Goal: Information Seeking & Learning: Learn about a topic

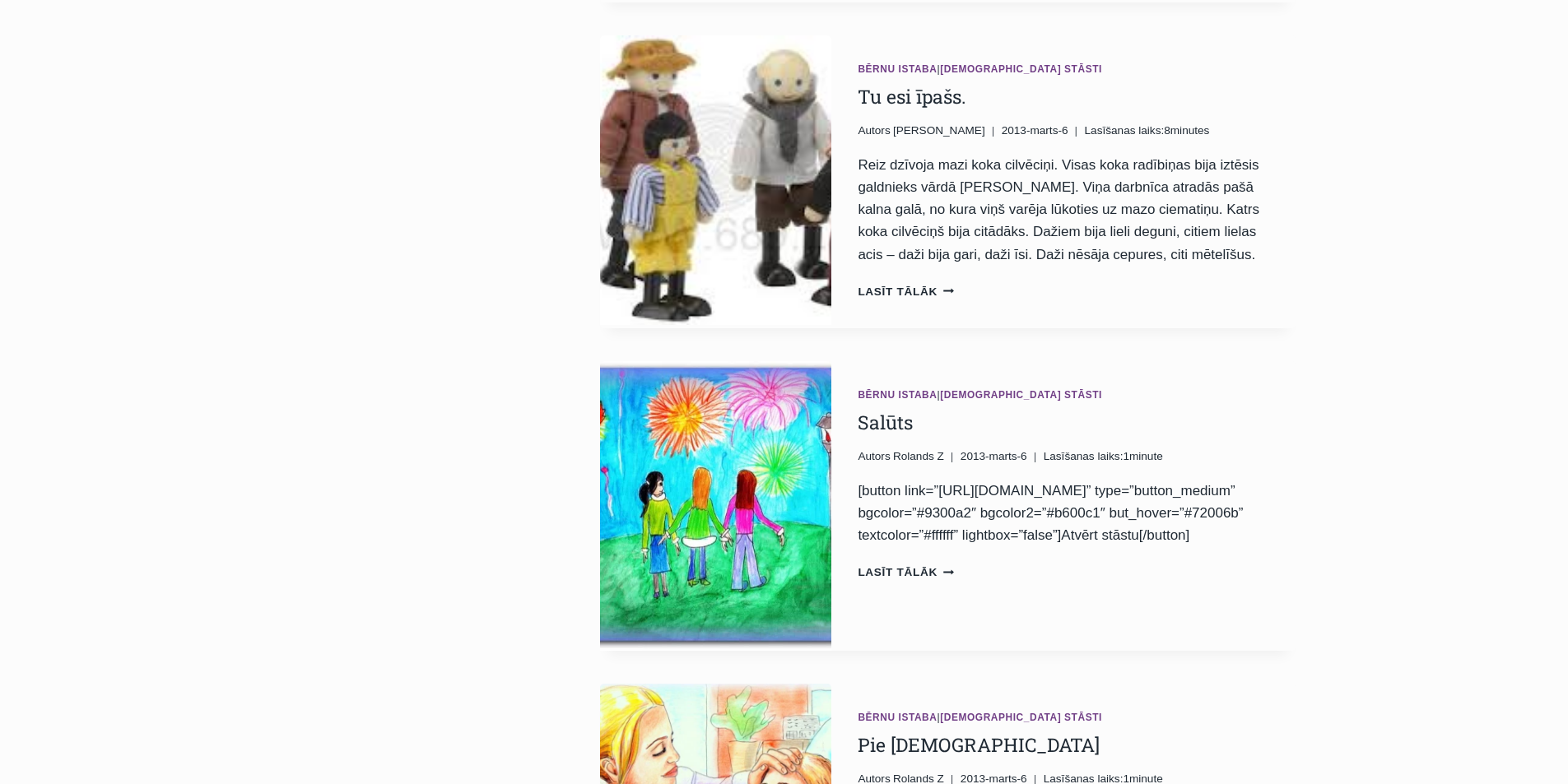
scroll to position [1399, 0]
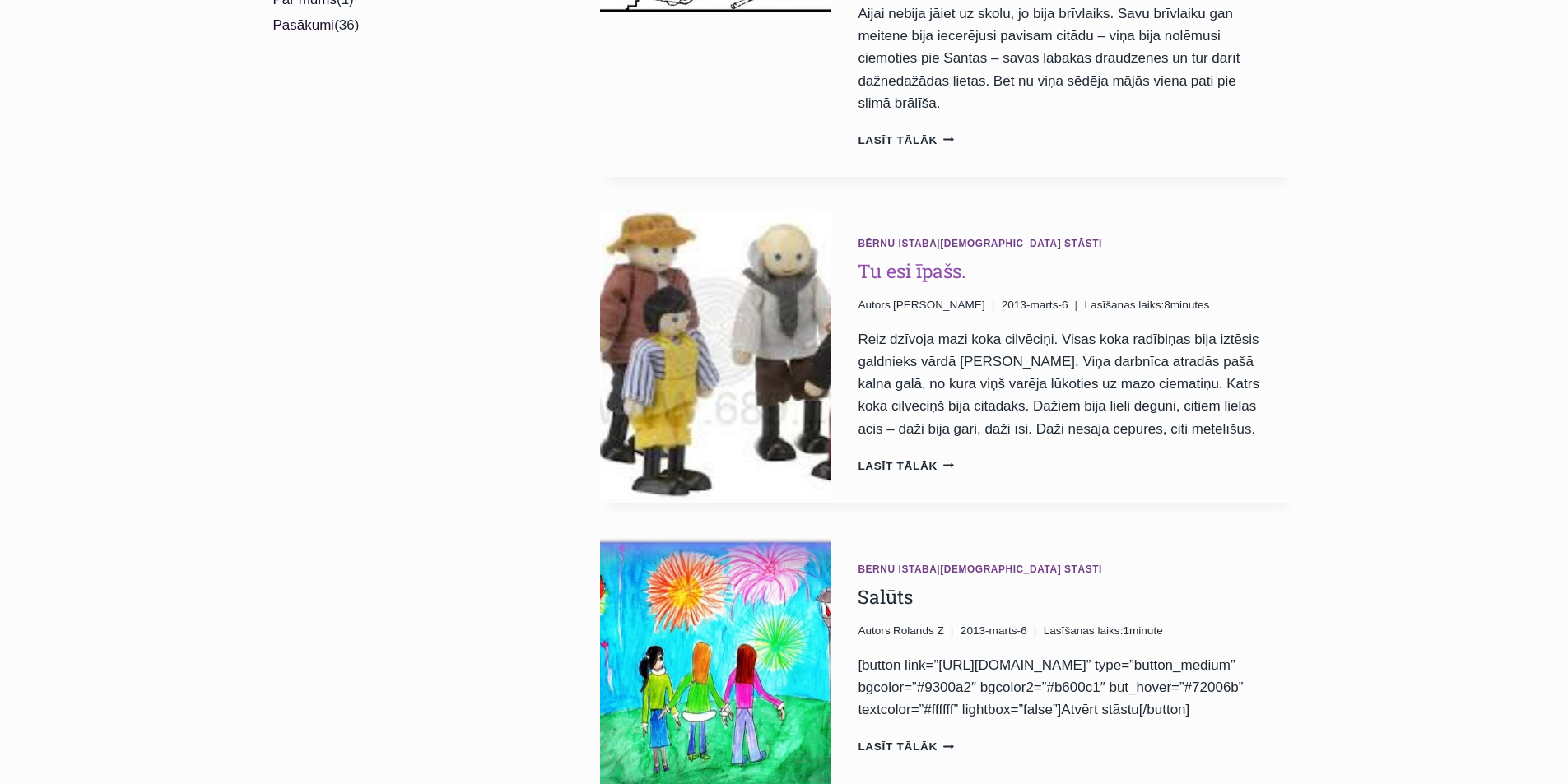
click at [945, 258] on link "Tu esi īpašs." at bounding box center [912, 271] width 109 height 25
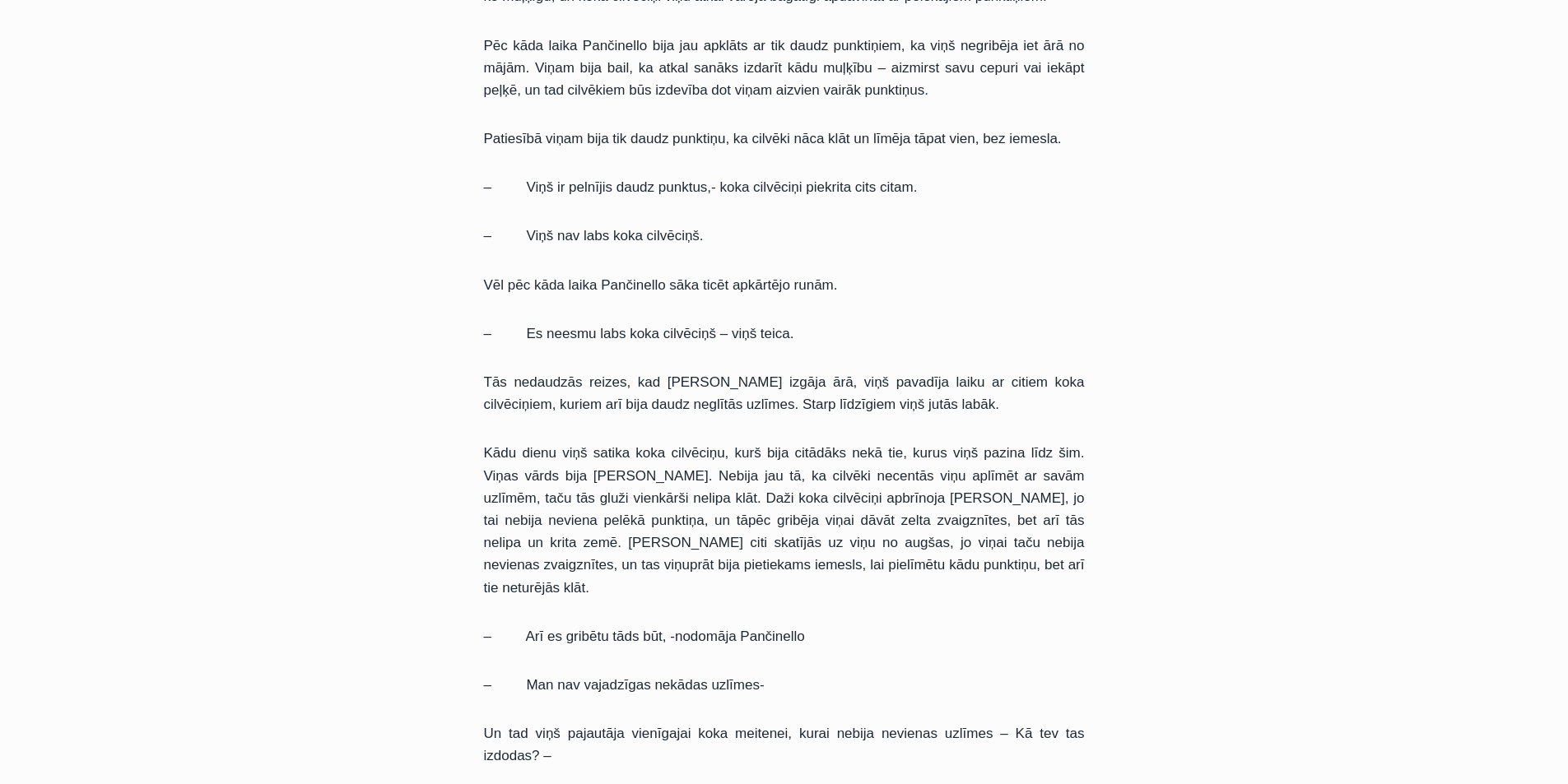
scroll to position [1563, 0]
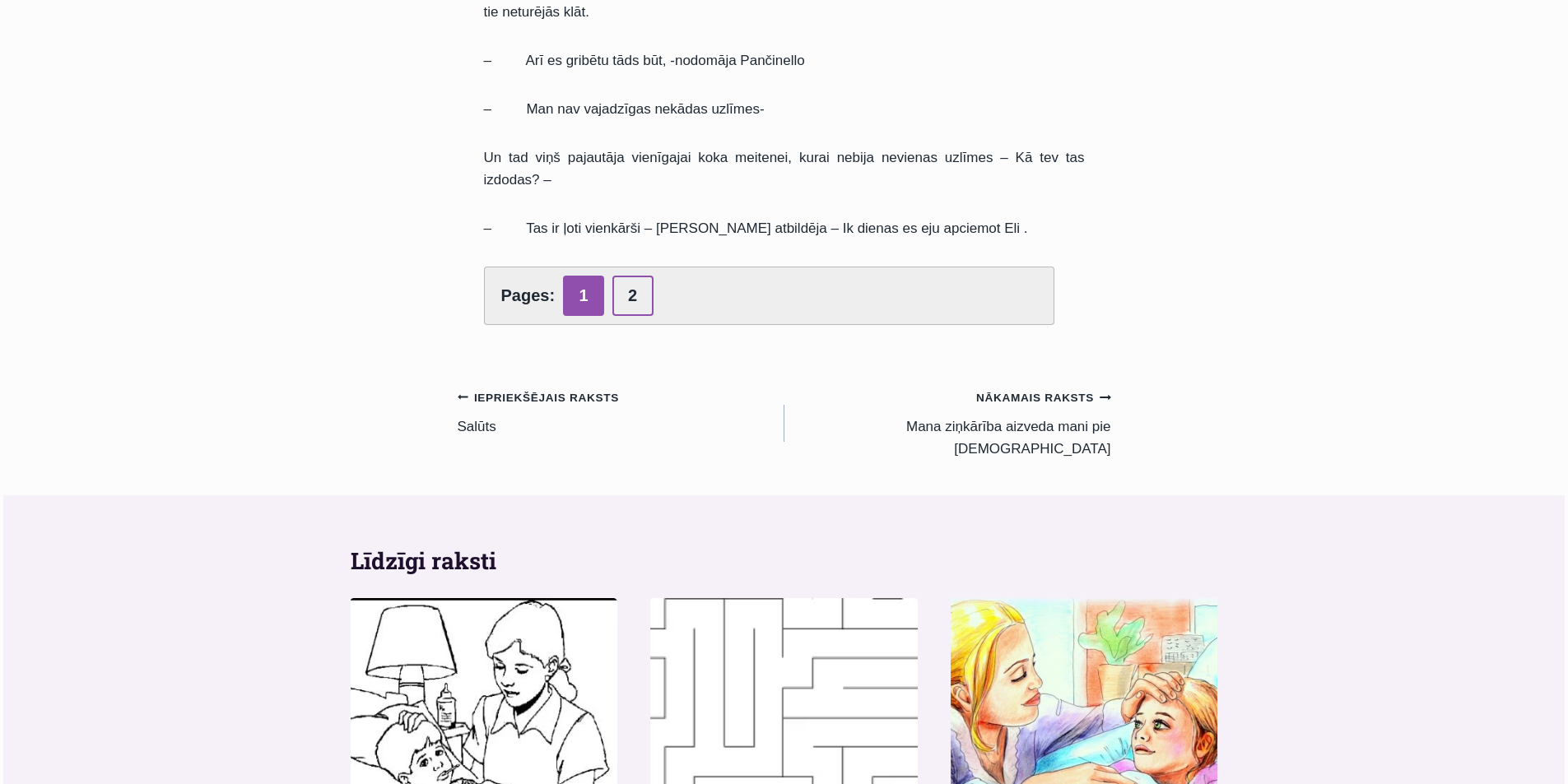
click at [629, 276] on link "2" at bounding box center [632, 296] width 41 height 40
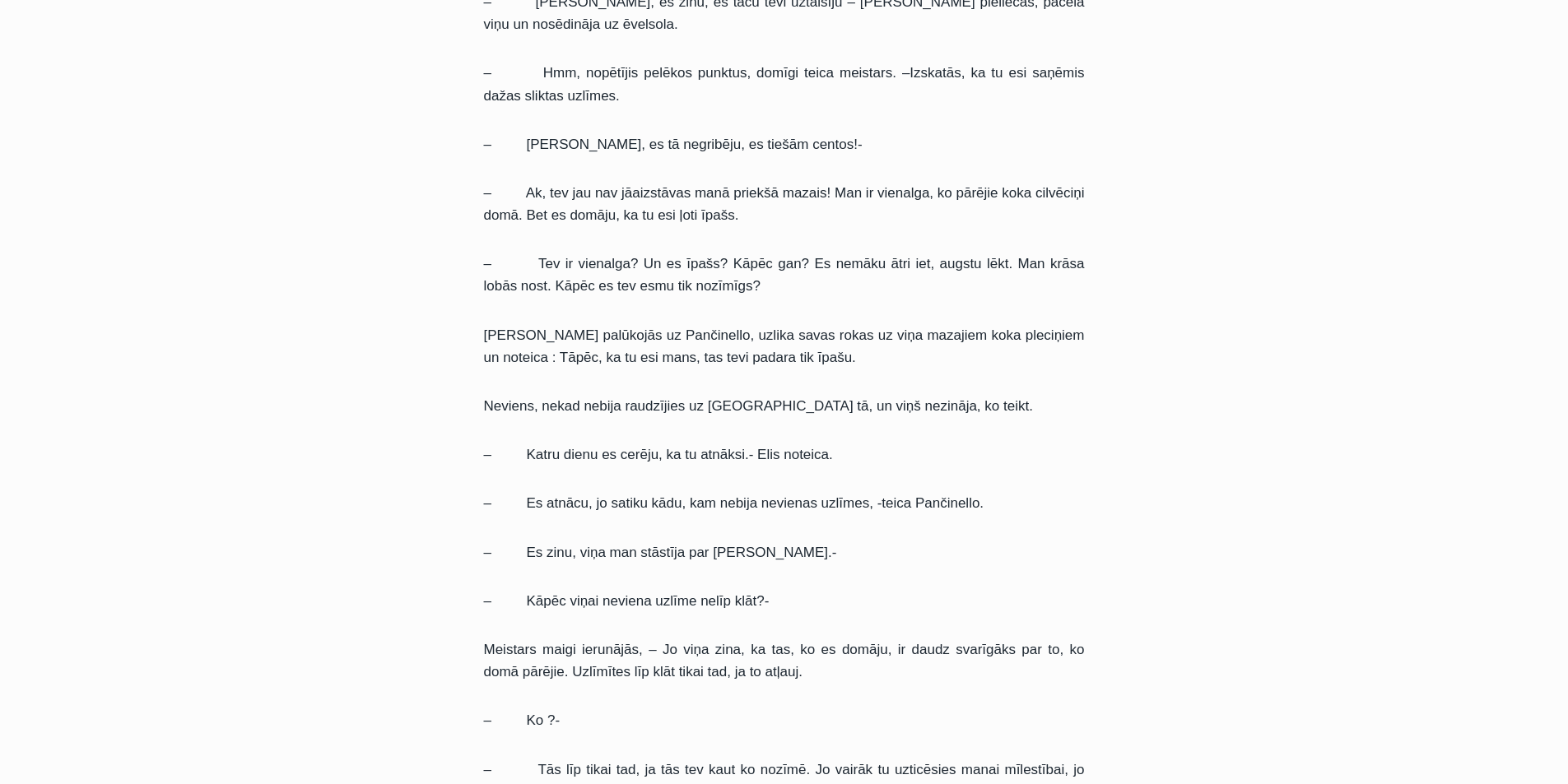
scroll to position [905, 0]
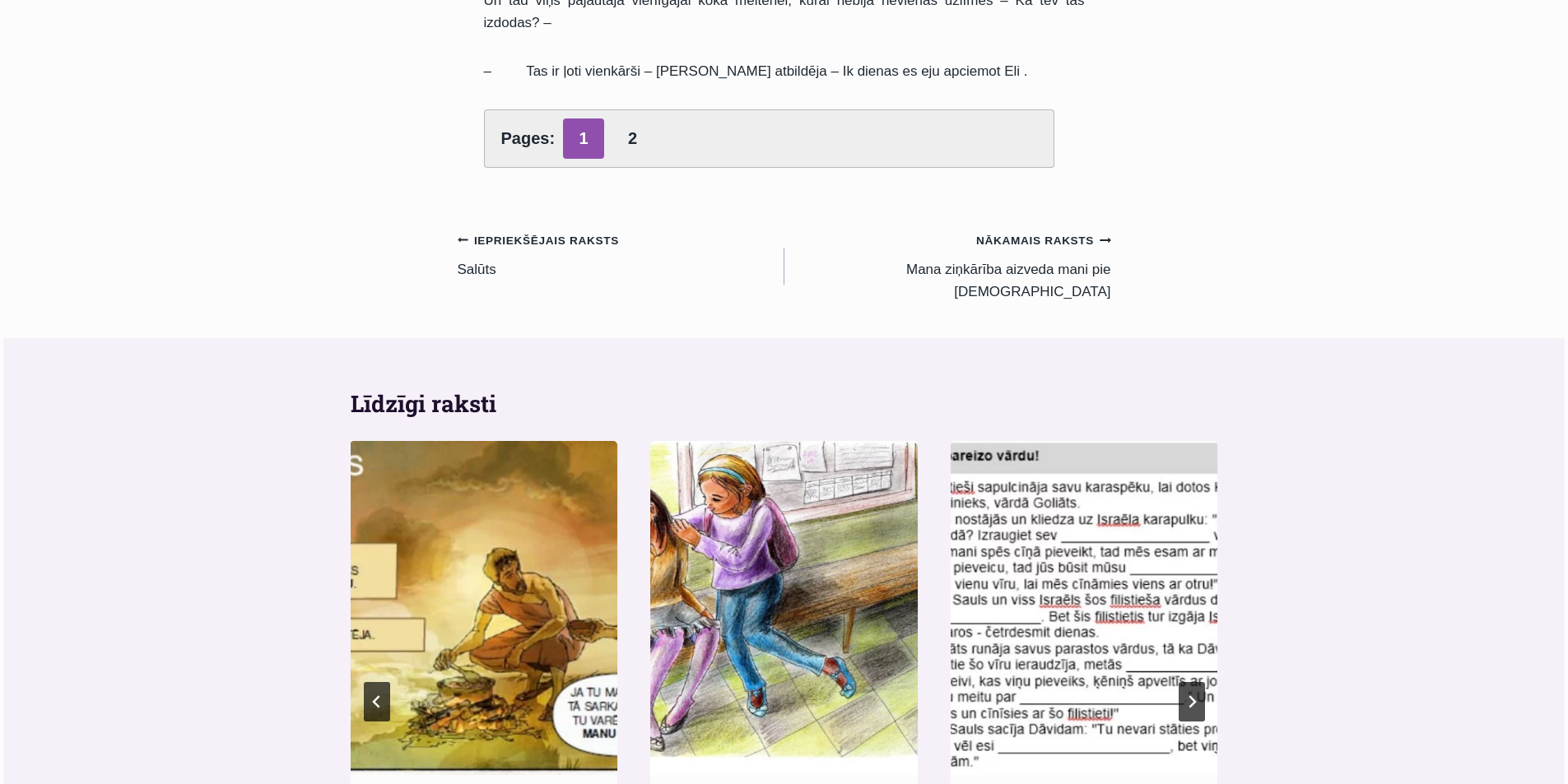
scroll to position [1317, 0]
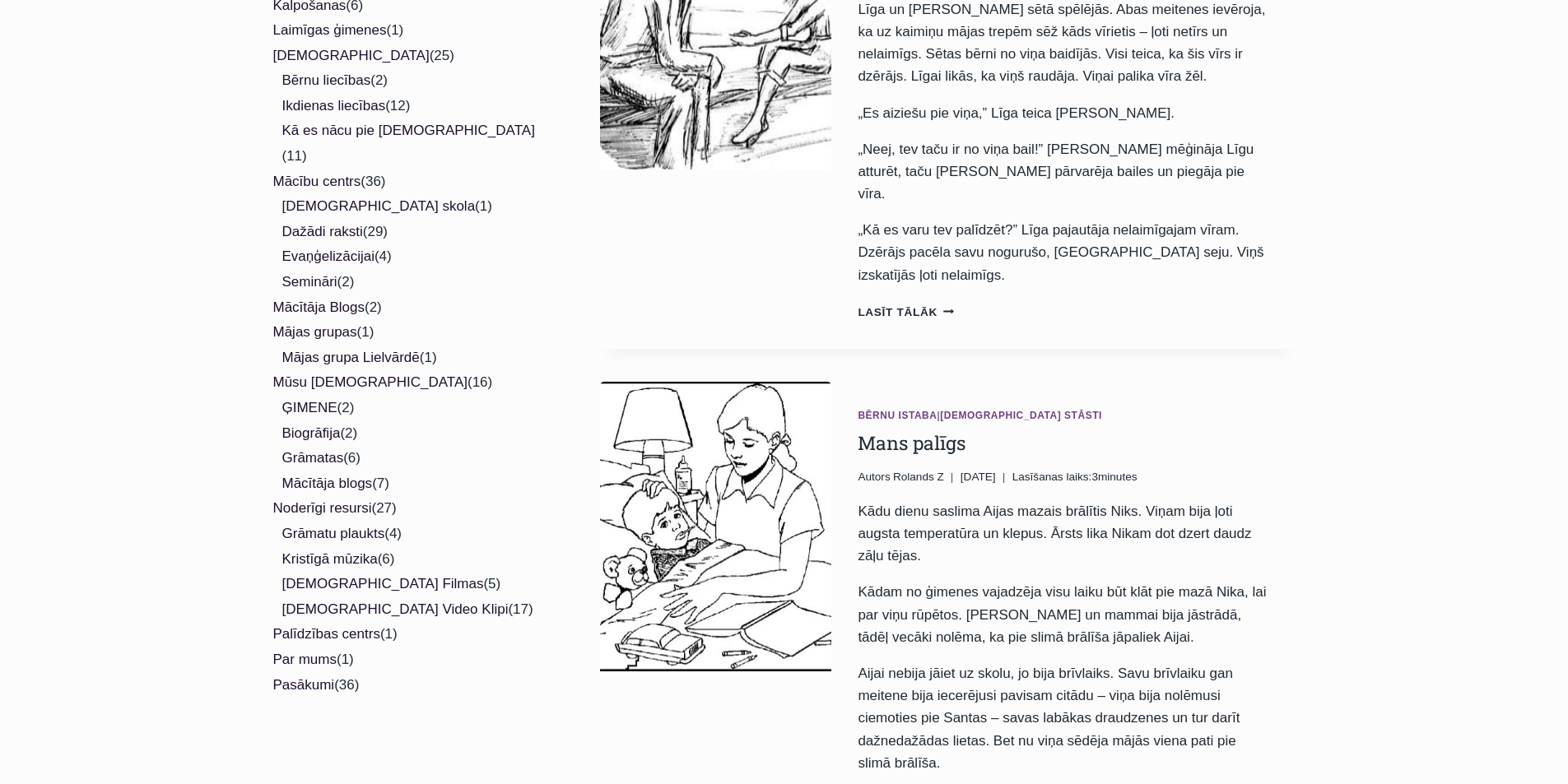
scroll to position [986, 0]
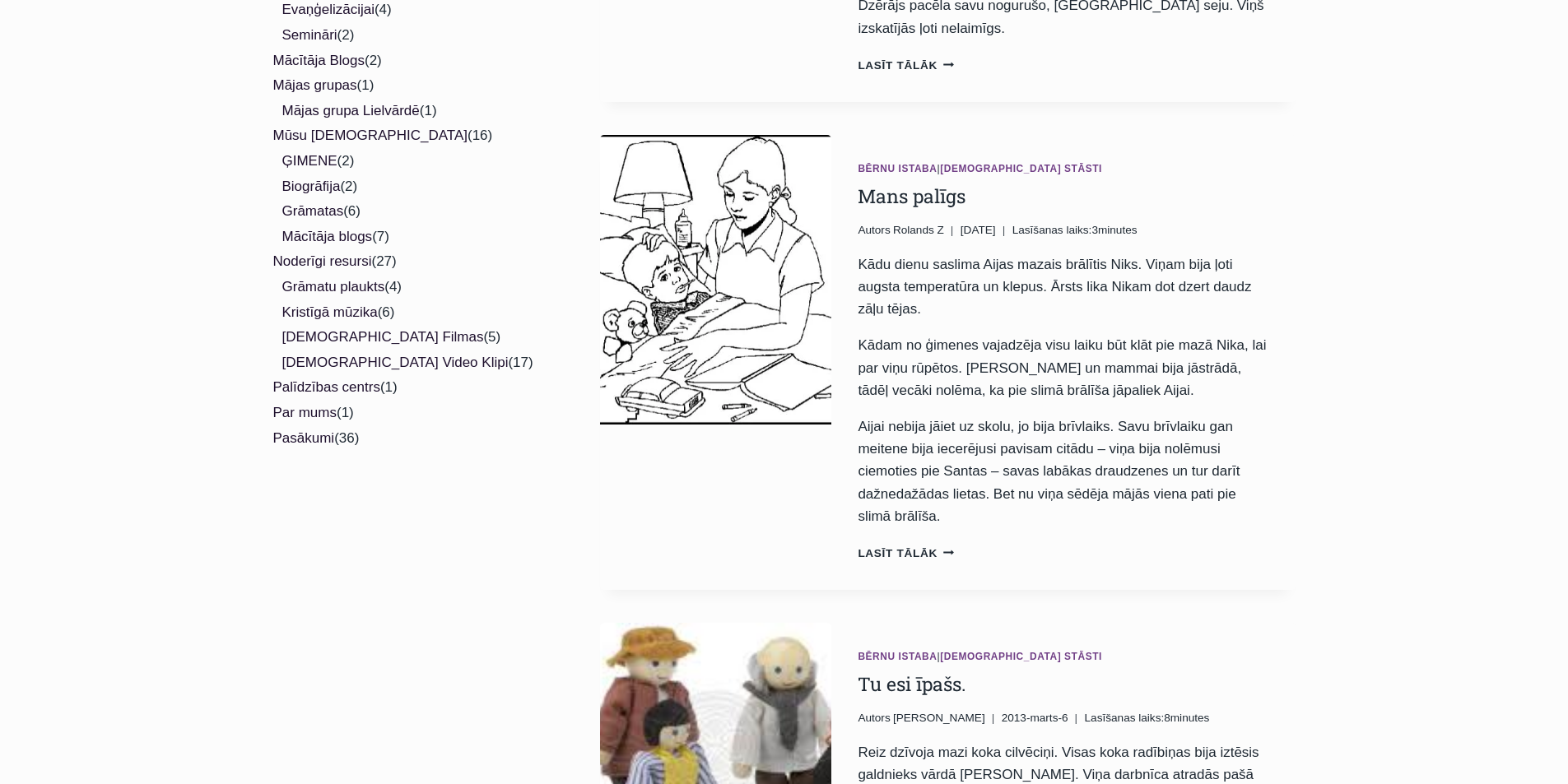
click at [687, 260] on img "Mans palīgs" at bounding box center [715, 280] width 232 height 290
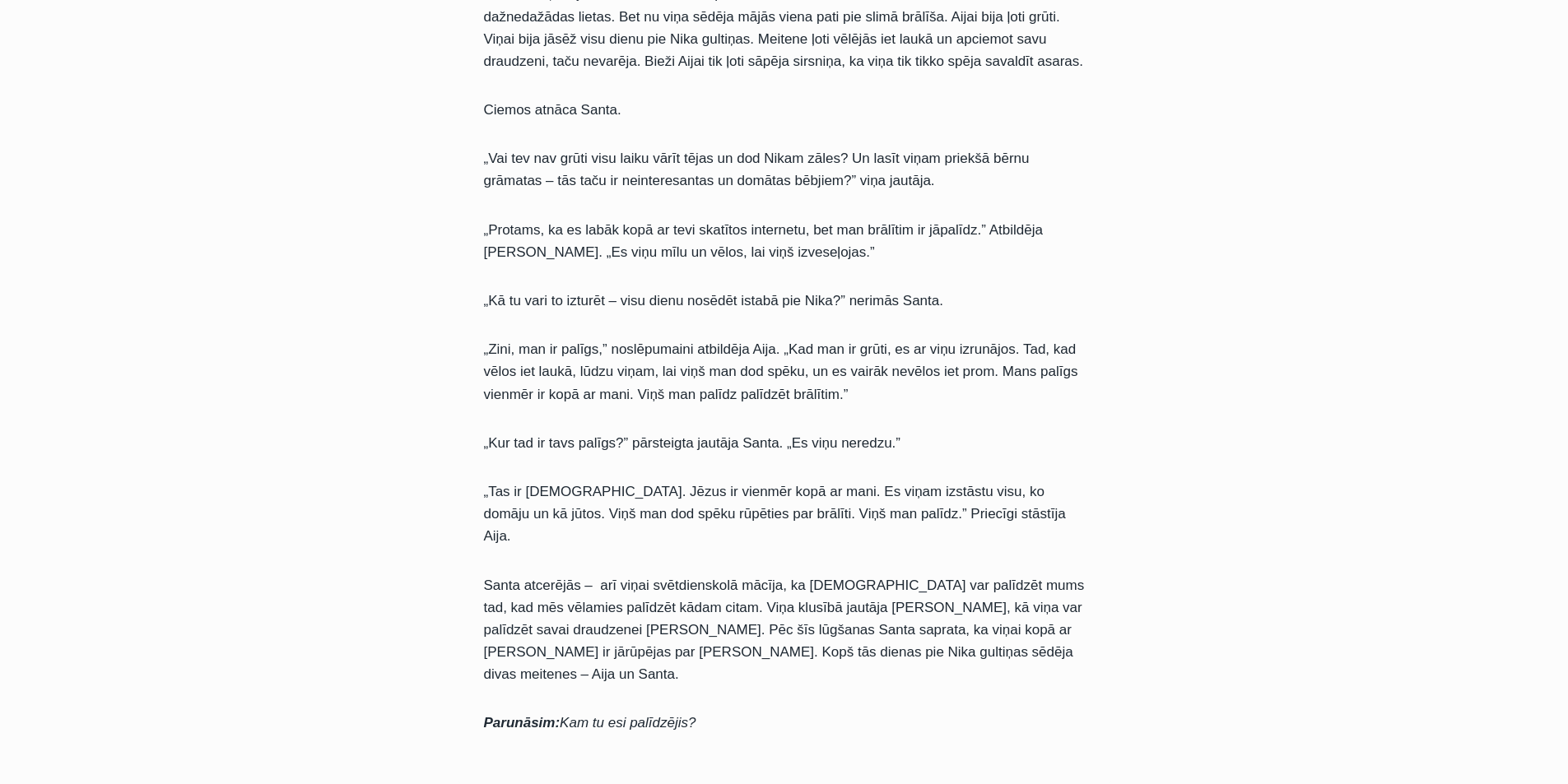
scroll to position [1070, 0]
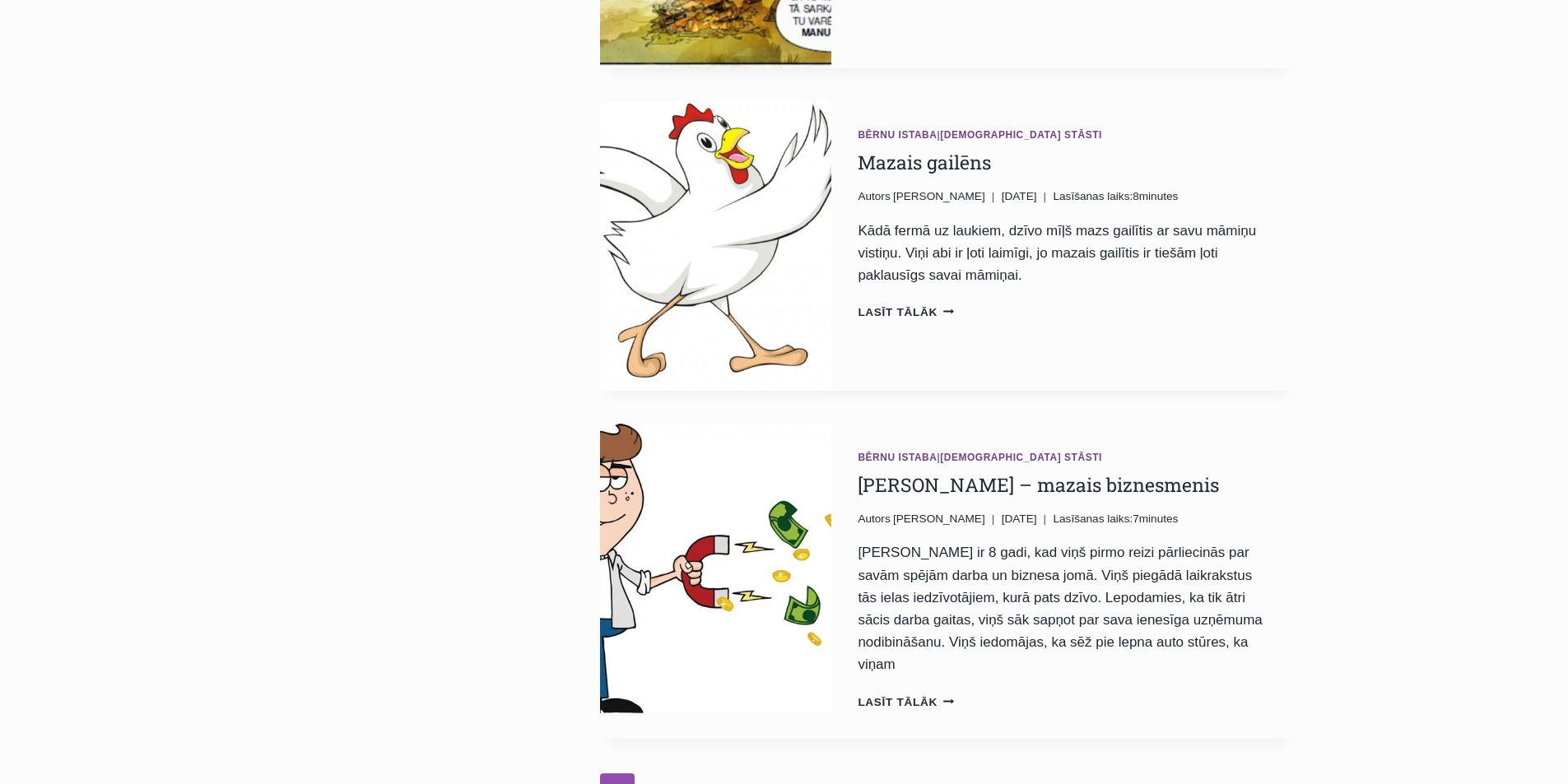
scroll to position [3371, 0]
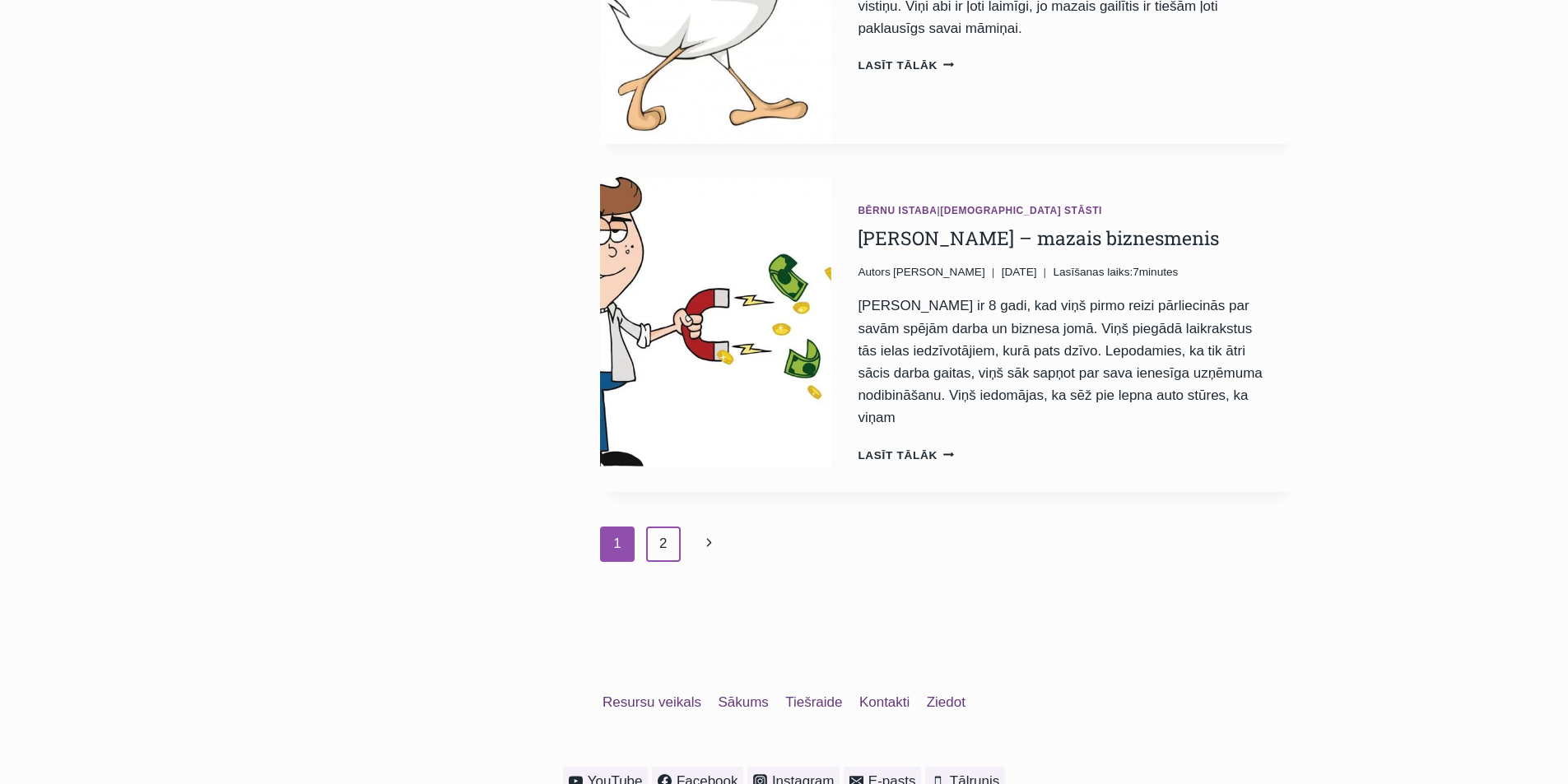
click at [657, 526] on link "2" at bounding box center [663, 544] width 35 height 34
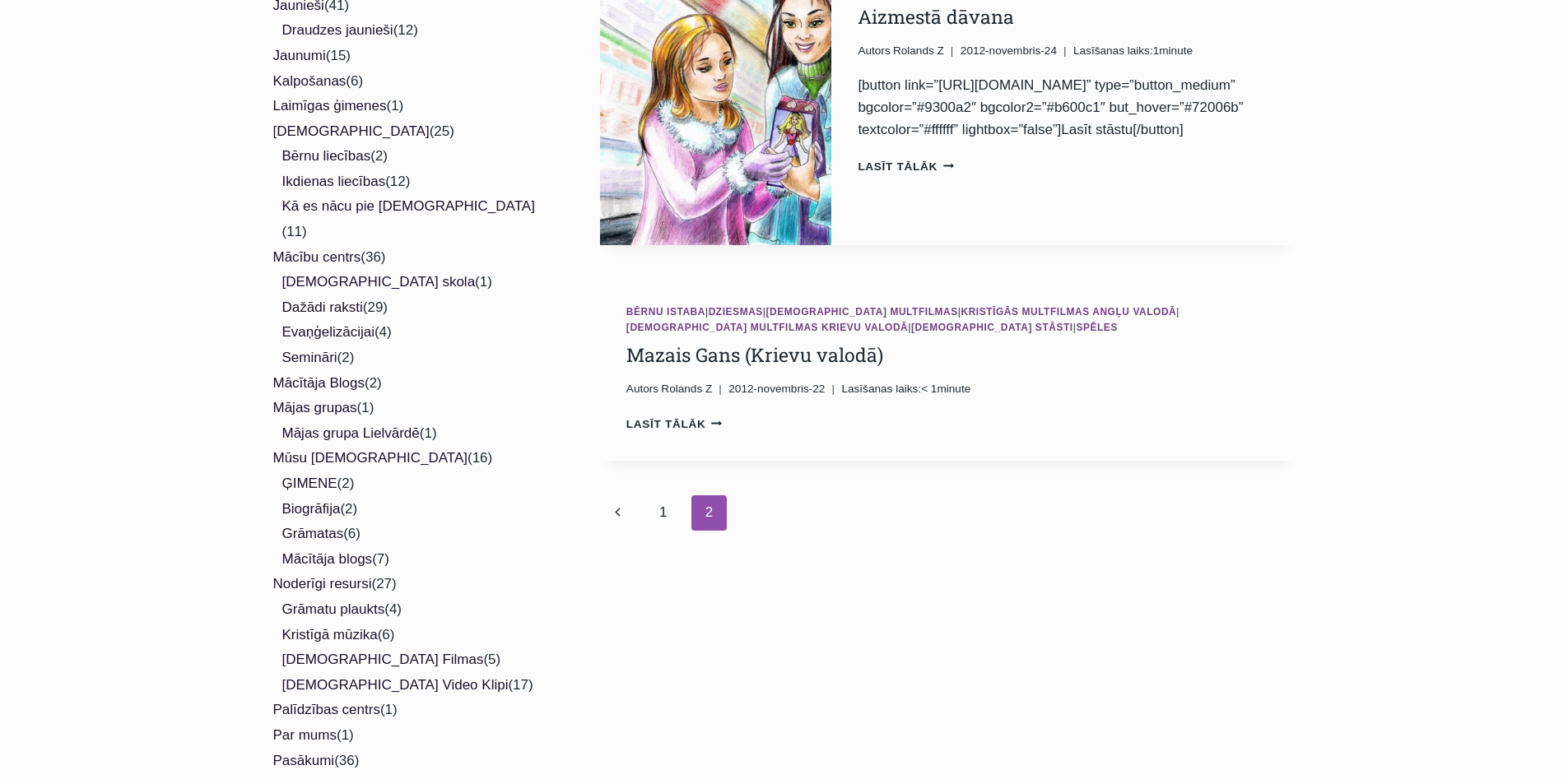
scroll to position [658, 0]
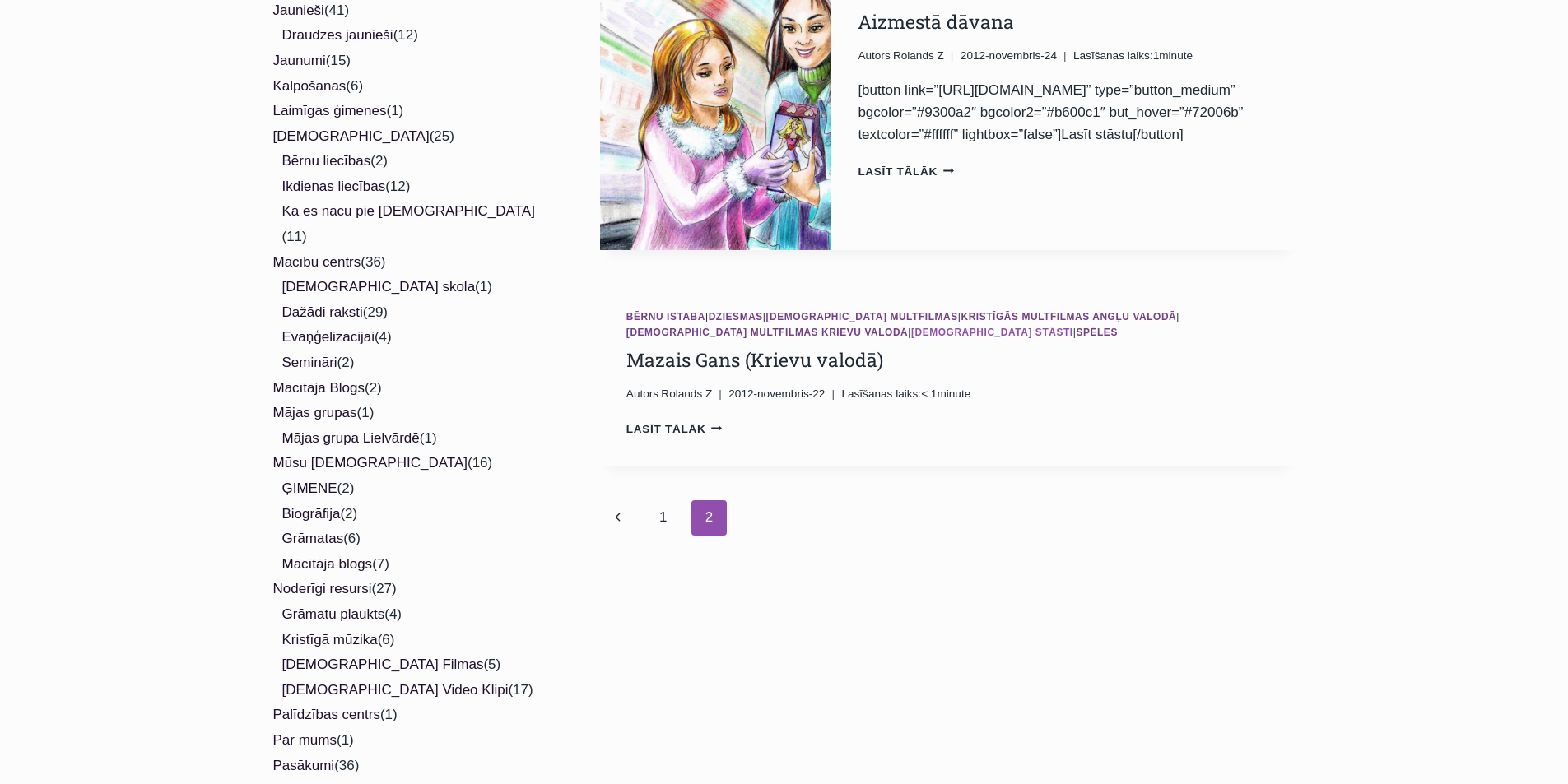
click at [911, 339] on link "[DEMOGRAPHIC_DATA] stāsti" at bounding box center [992, 333] width 162 height 11
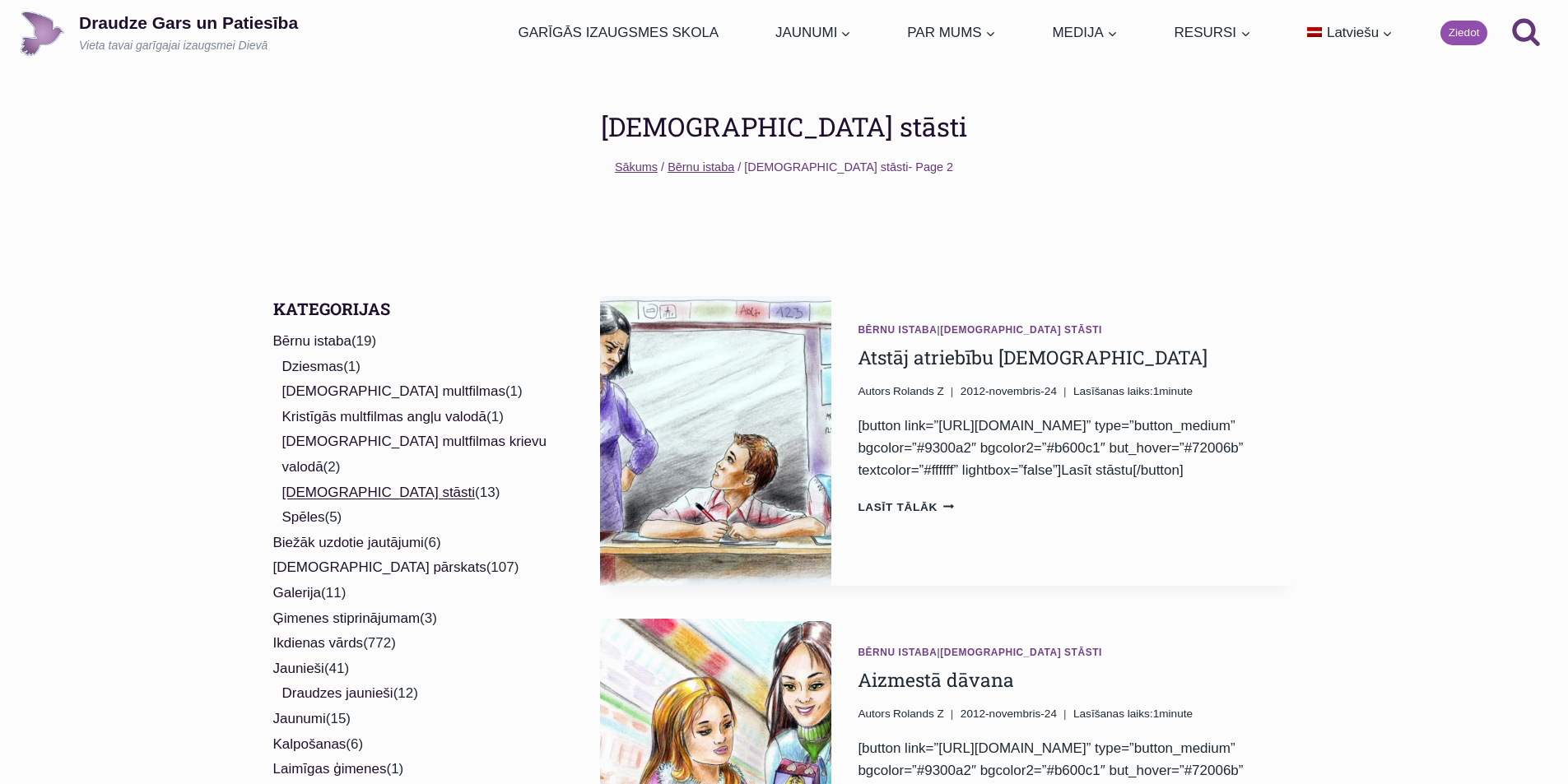
scroll to position [658, 0]
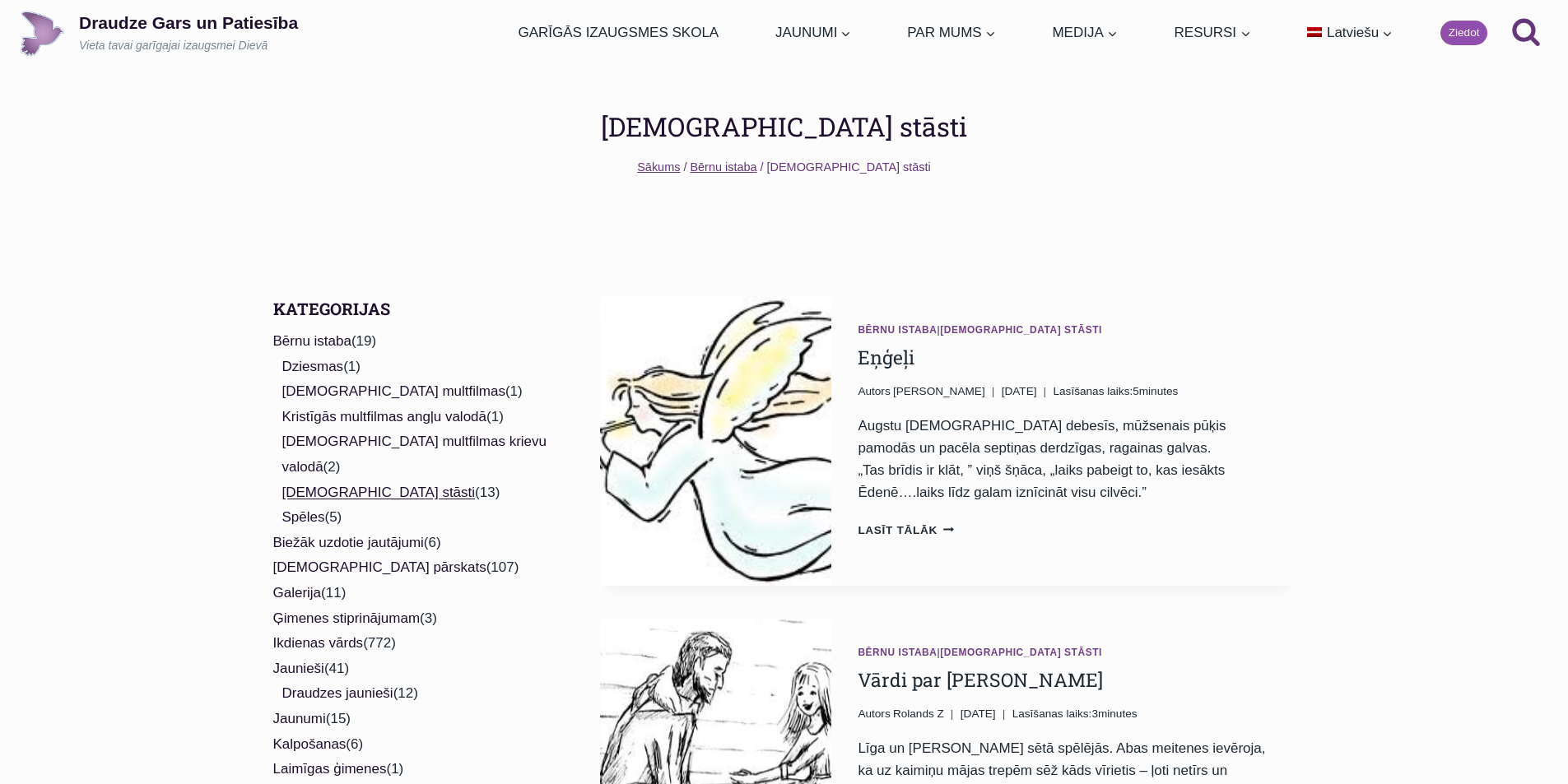
scroll to position [3371, 0]
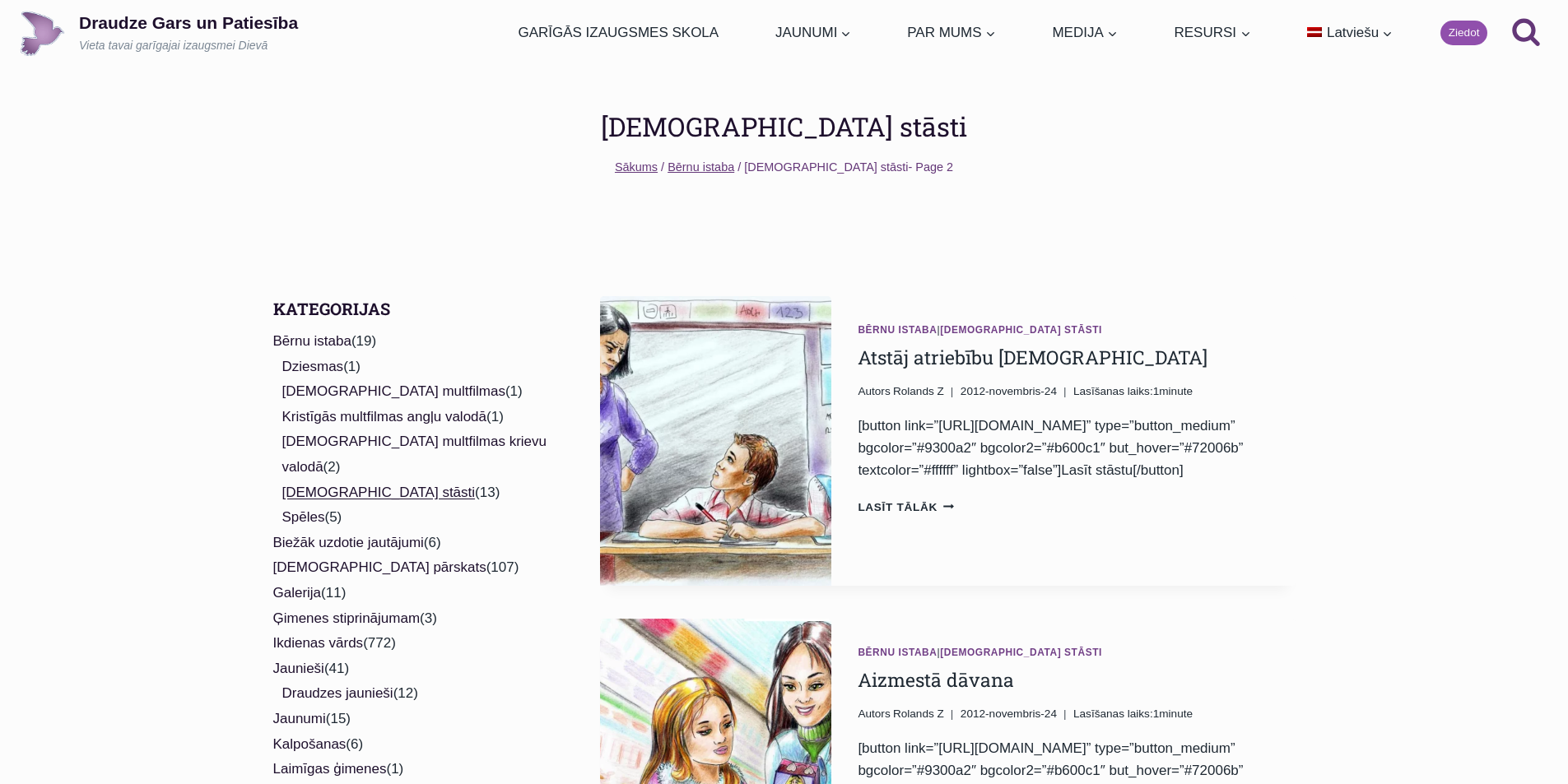
scroll to position [658, 0]
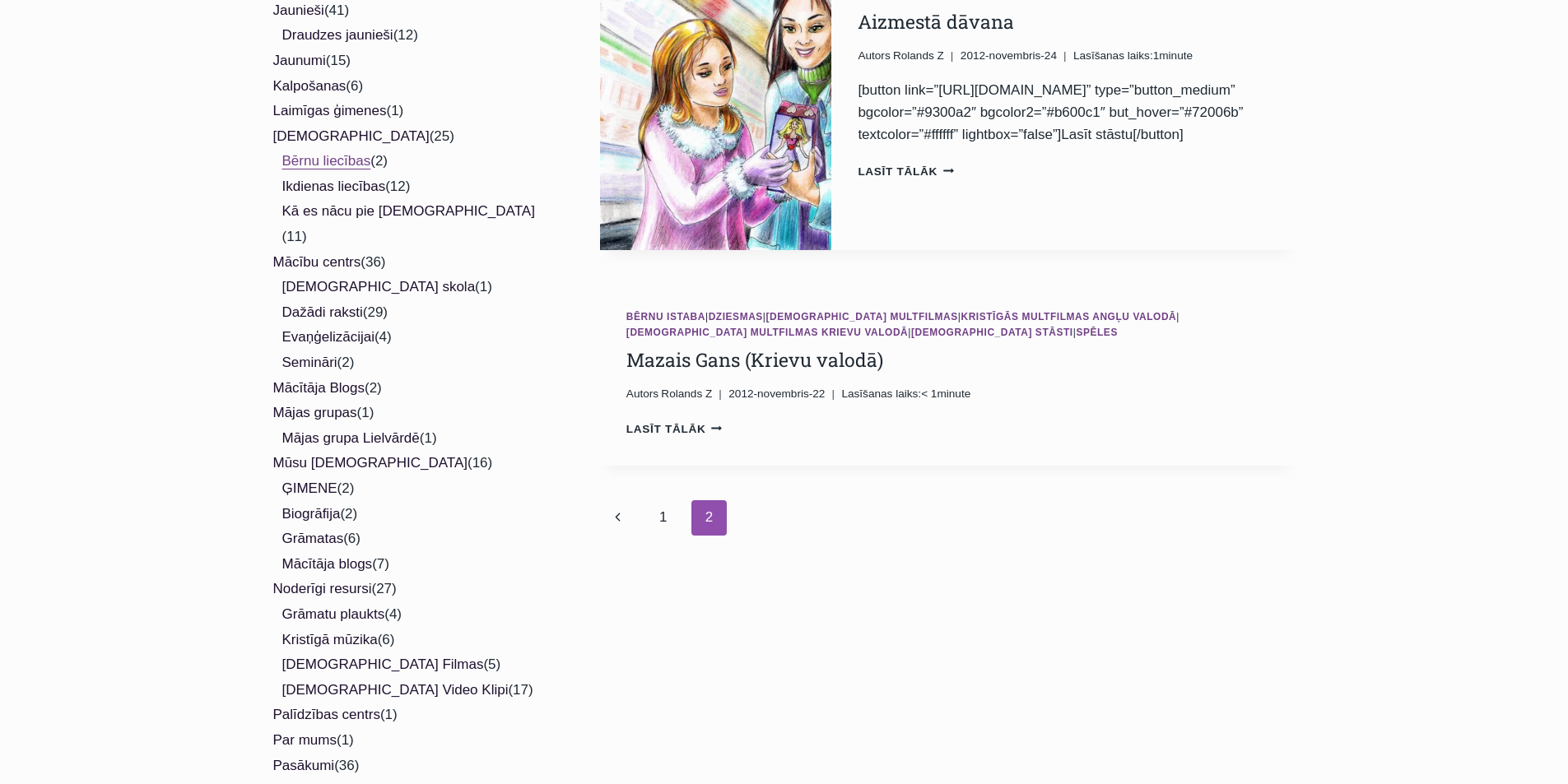
click at [314, 153] on link "Bērnu liecības" at bounding box center [326, 160] width 89 height 15
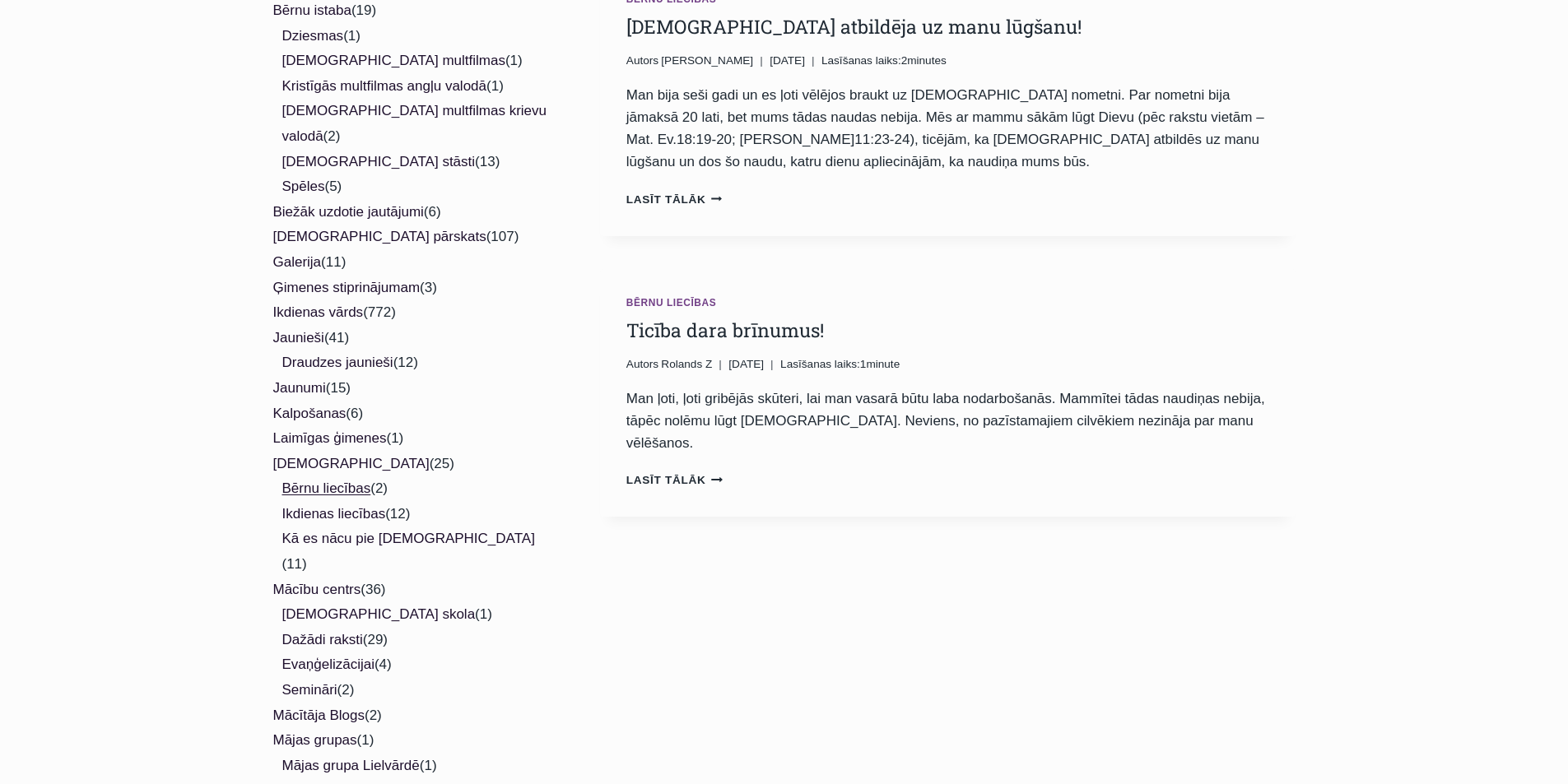
scroll to position [329, 0]
click at [640, 32] on link "[DEMOGRAPHIC_DATA] atbildēja uz manu lūgšanu!" at bounding box center [854, 28] width 455 height 25
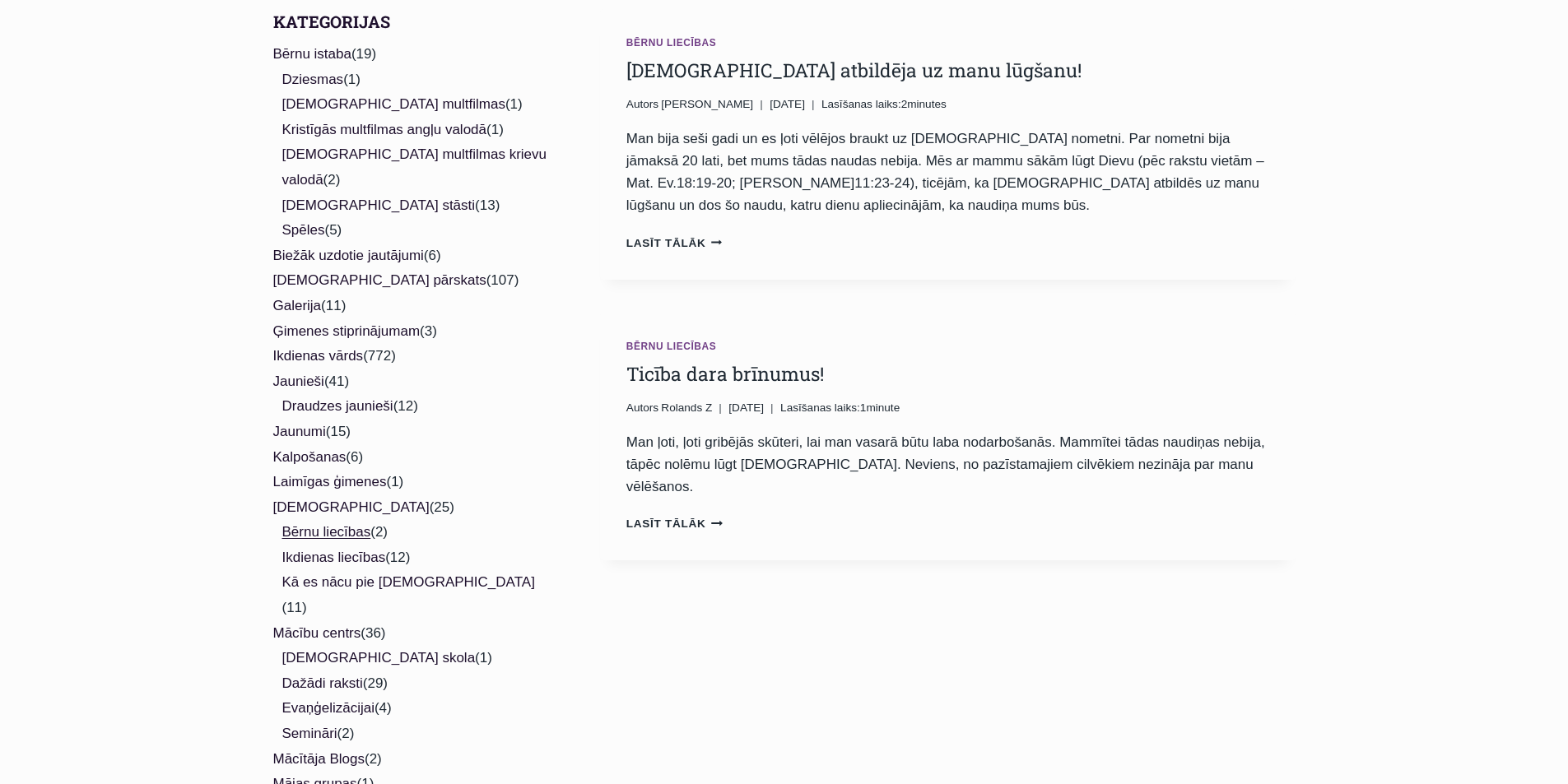
scroll to position [247, 0]
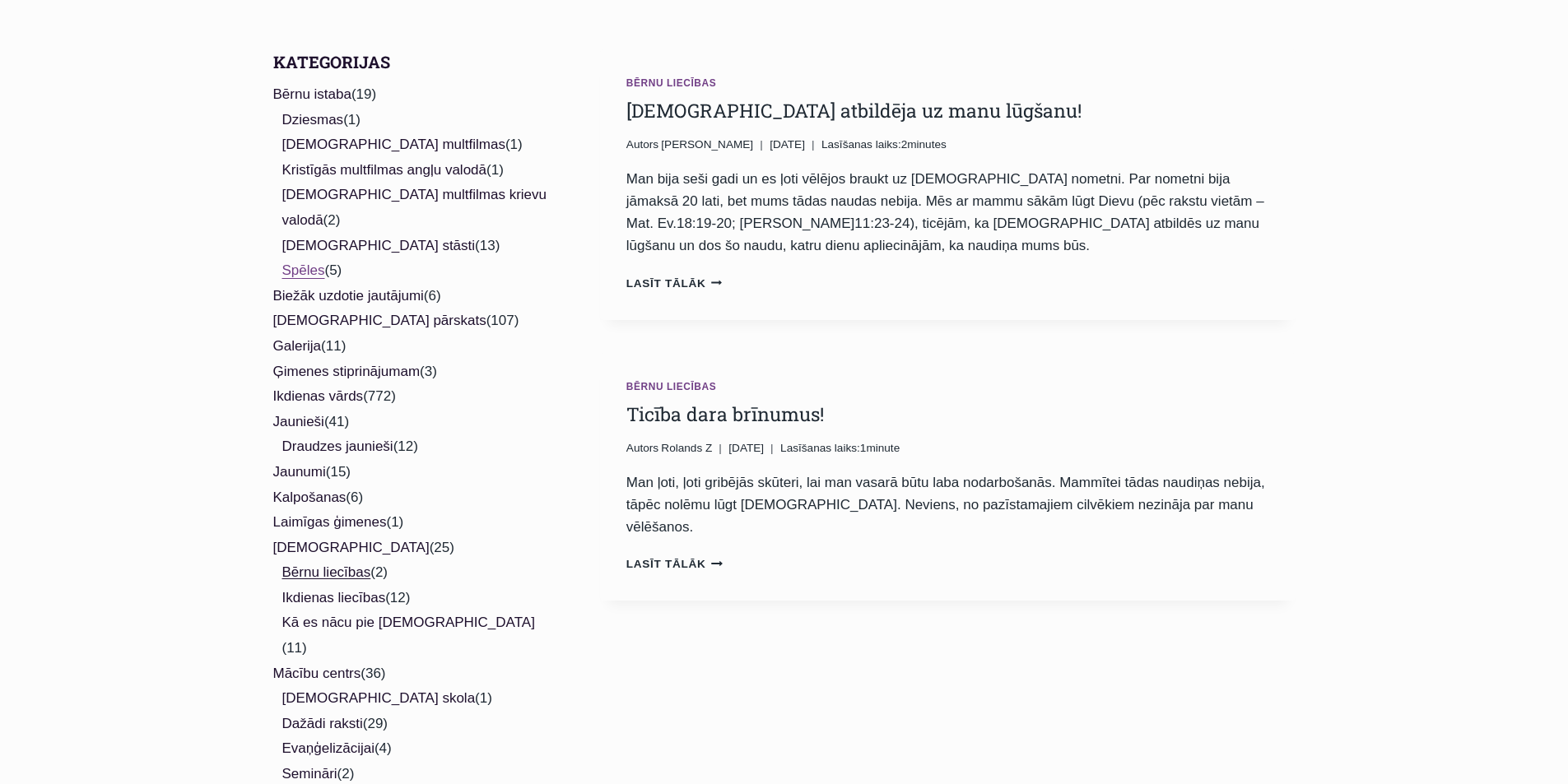
click at [285, 262] on link "Spēles" at bounding box center [303, 270] width 43 height 15
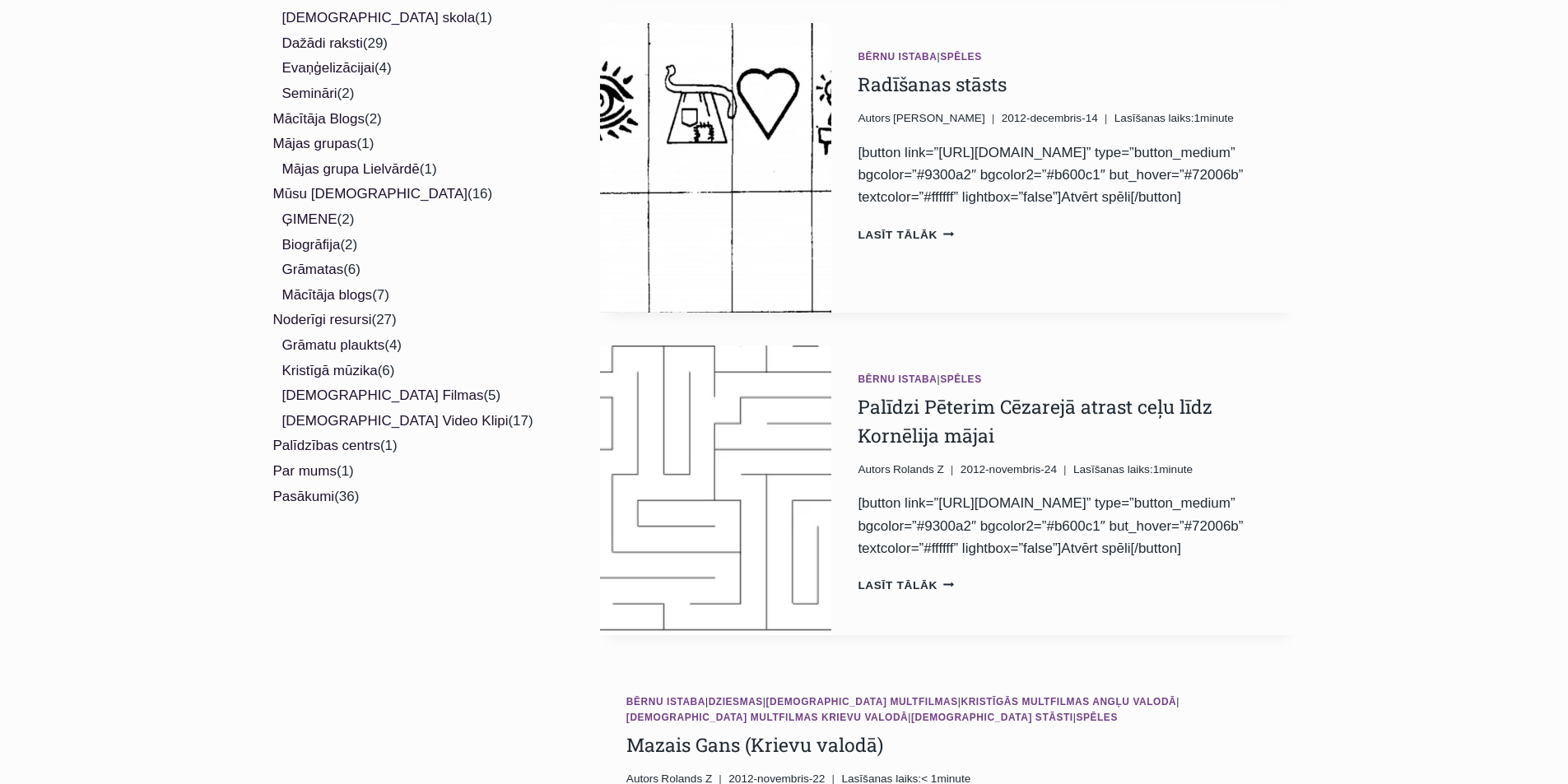
scroll to position [1152, 0]
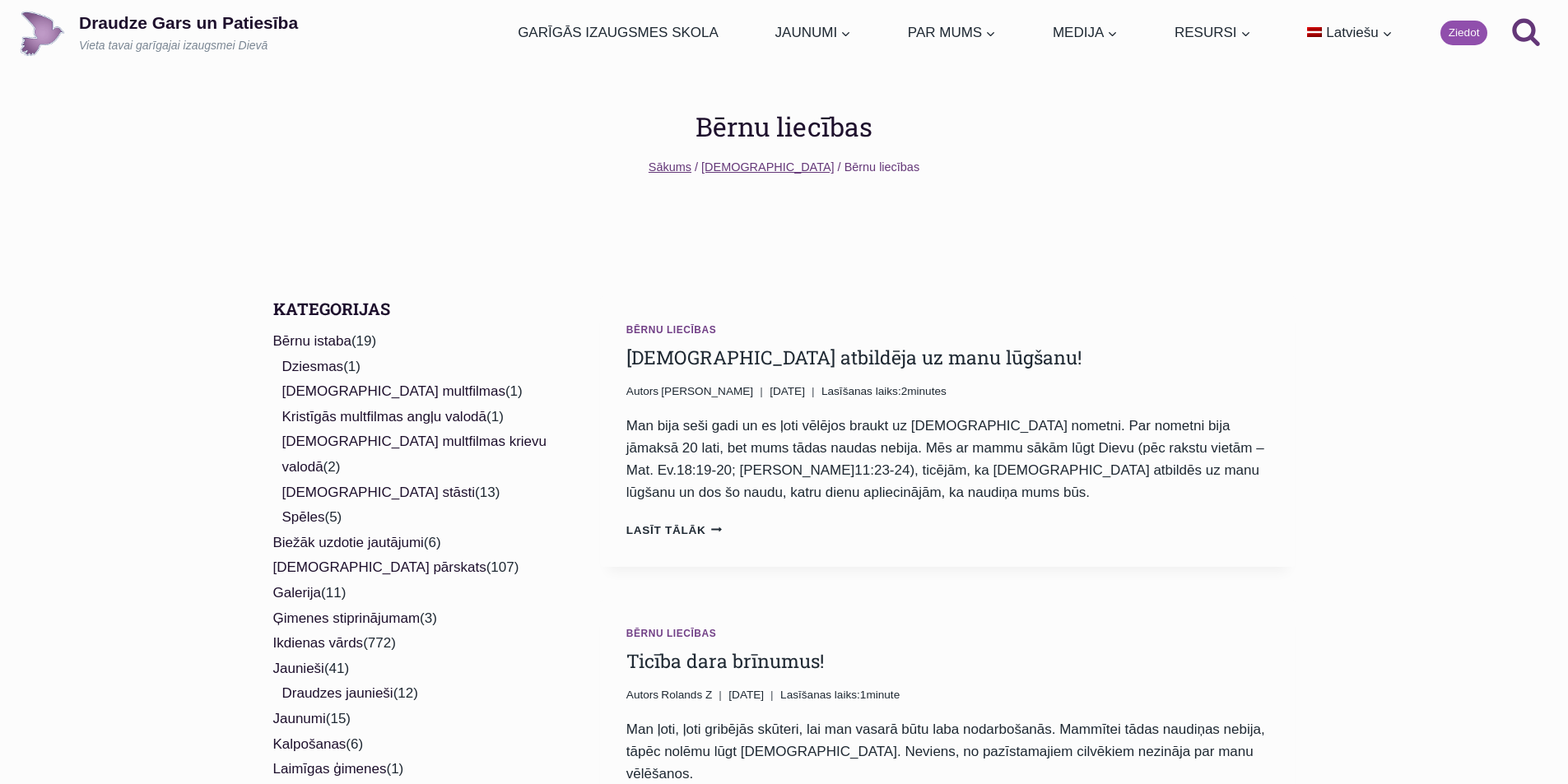
scroll to position [247, 0]
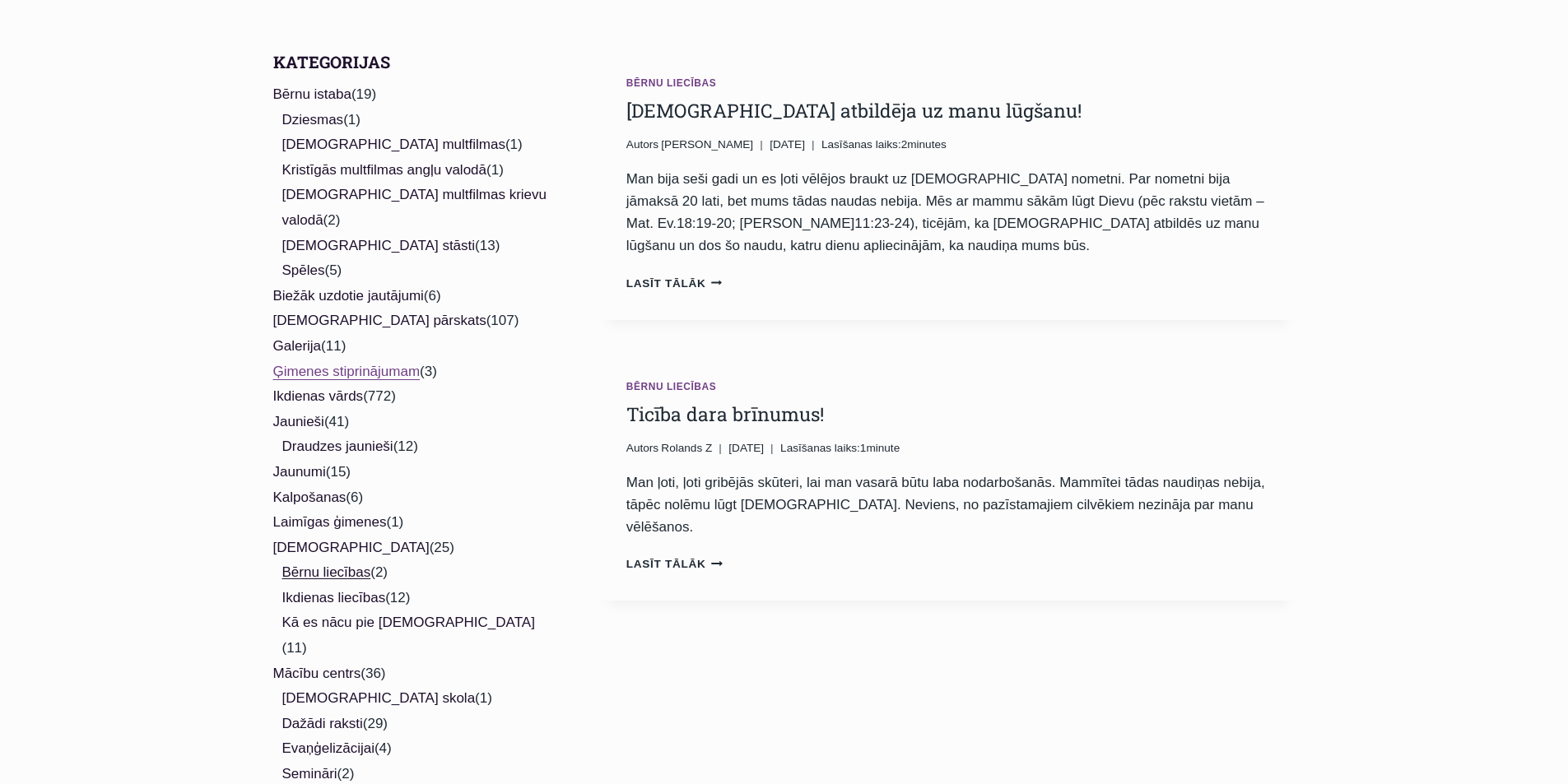
click at [354, 363] on link "Ģimenes stiprinājumam" at bounding box center [346, 371] width 147 height 15
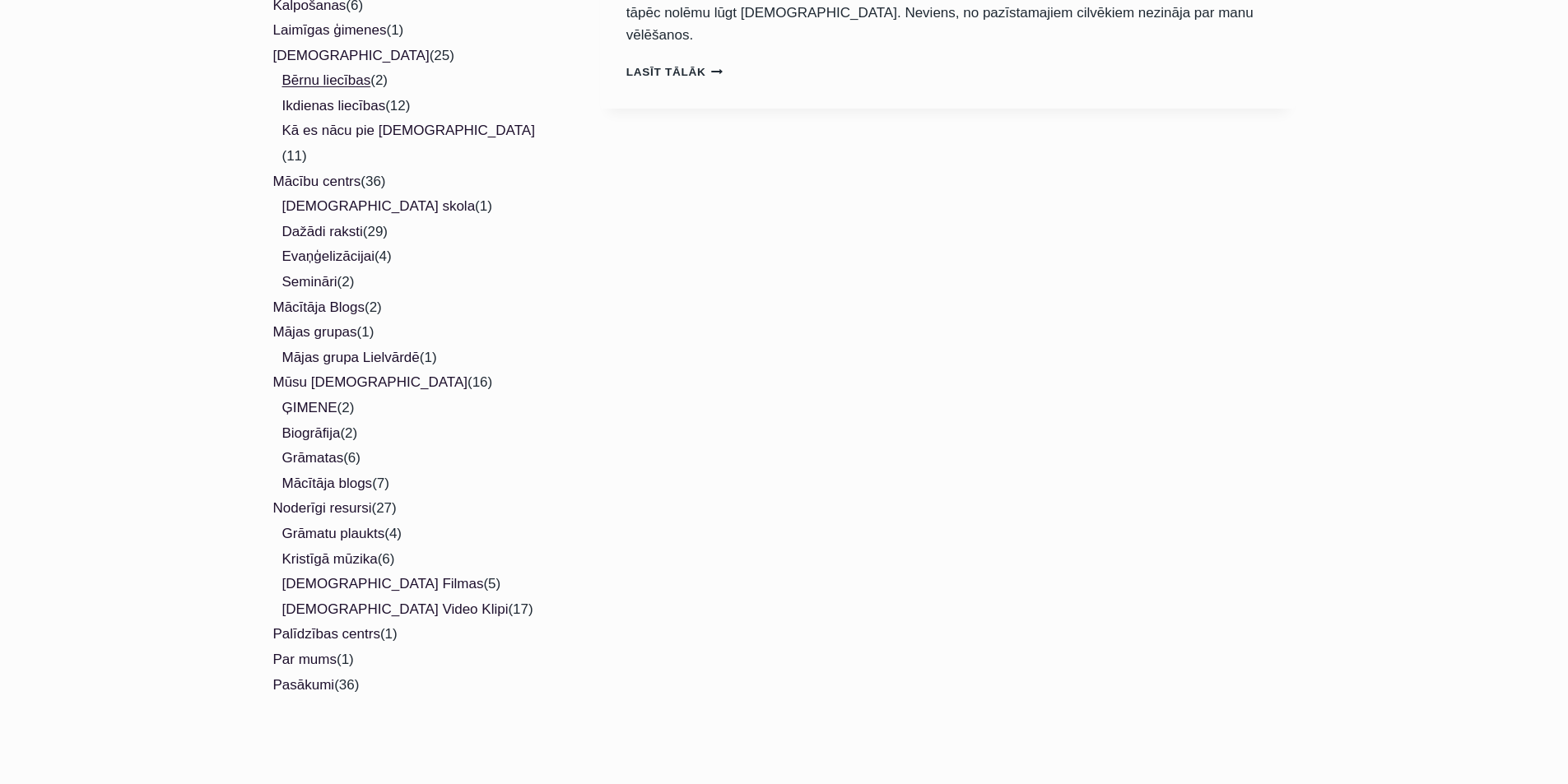
scroll to position [741, 0]
click at [341, 373] on link "Mūsu [DEMOGRAPHIC_DATA]" at bounding box center [370, 381] width 195 height 15
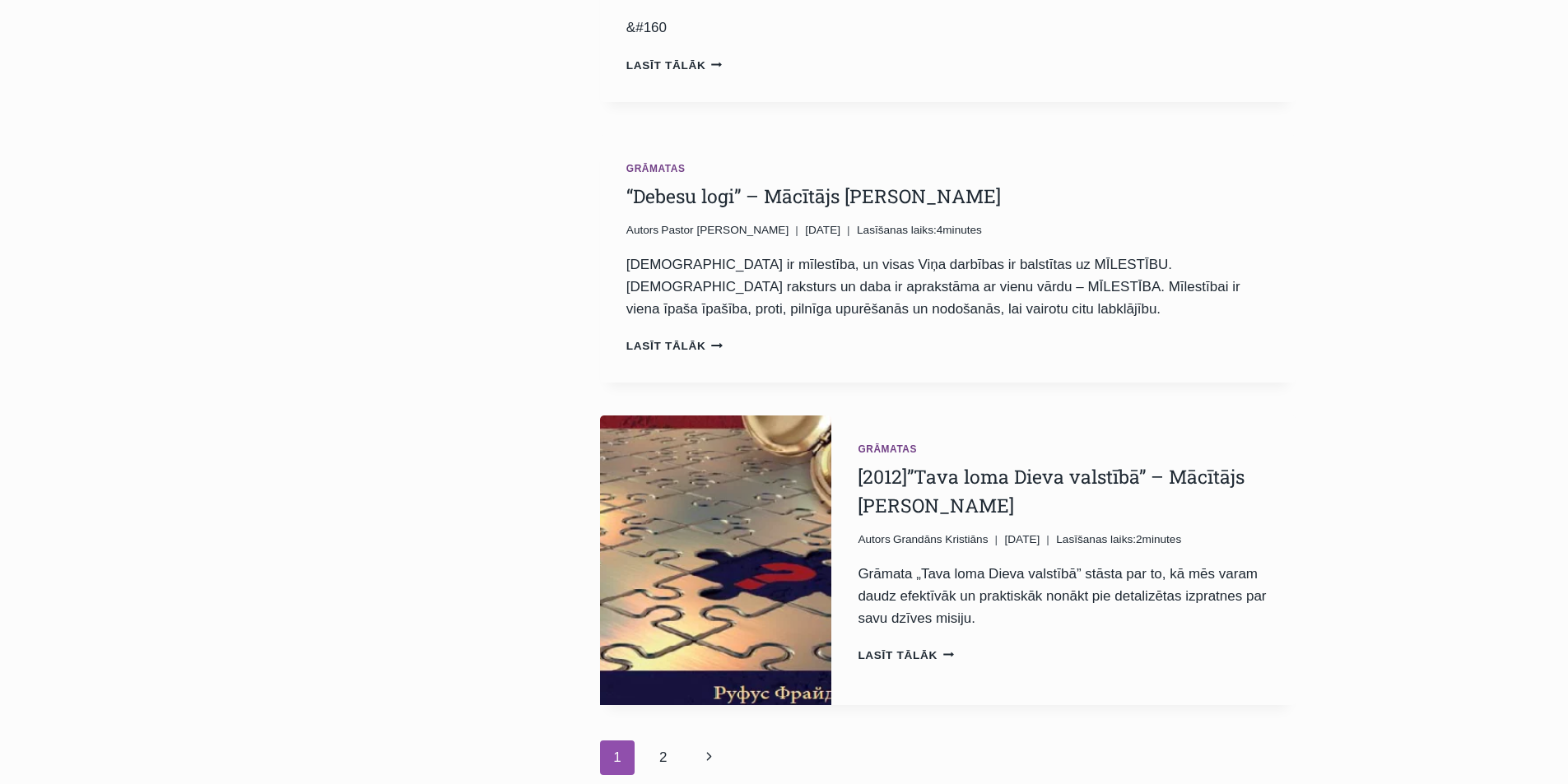
scroll to position [3209, 0]
